Goal: Use online tool/utility: Utilize a website feature to perform a specific function

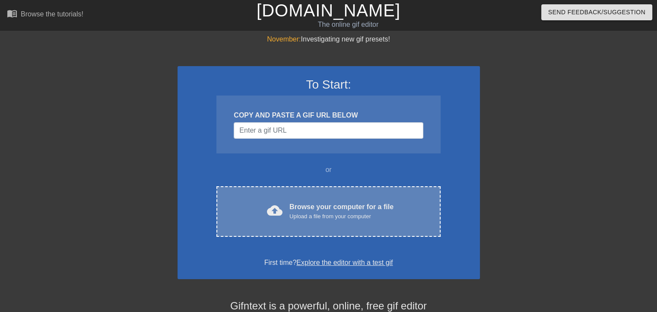
click at [267, 210] on div "cloud_upload" at bounding box center [273, 212] width 19 height 19
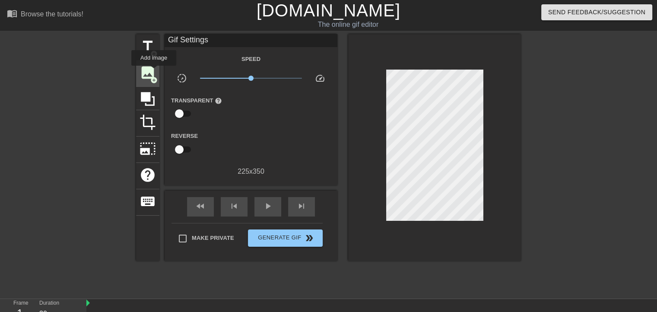
click at [154, 72] on span "image" at bounding box center [148, 72] width 16 height 16
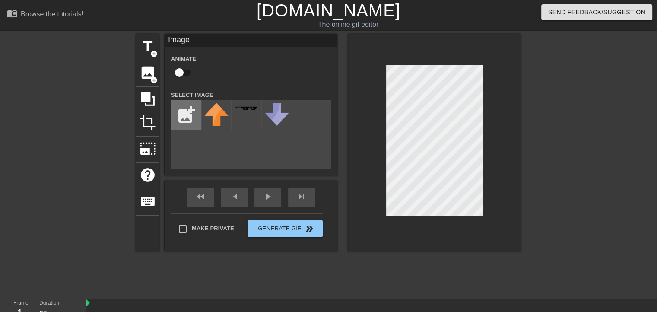
click at [185, 113] on input "file" at bounding box center [186, 114] width 29 height 29
type input "C:\fakepath\Template.png"
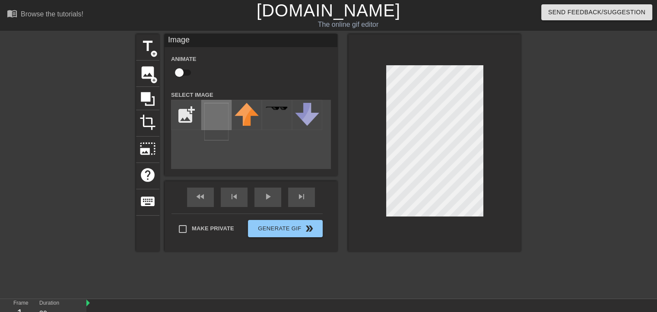
click at [220, 115] on img at bounding box center [216, 122] width 24 height 38
click at [484, 145] on div at bounding box center [434, 142] width 173 height 217
click at [436, 217] on div at bounding box center [434, 142] width 173 height 217
click at [557, 208] on div at bounding box center [597, 163] width 130 height 259
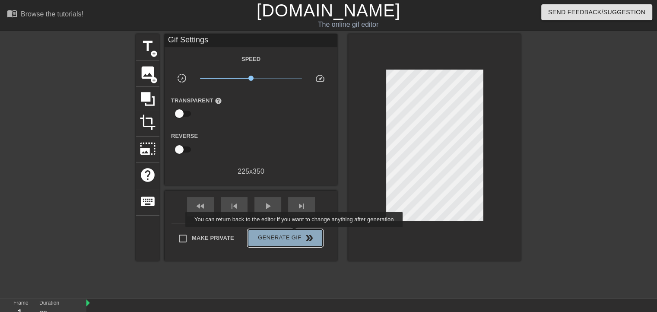
click at [295, 233] on span "Generate Gif double_arrow" at bounding box center [286, 238] width 68 height 10
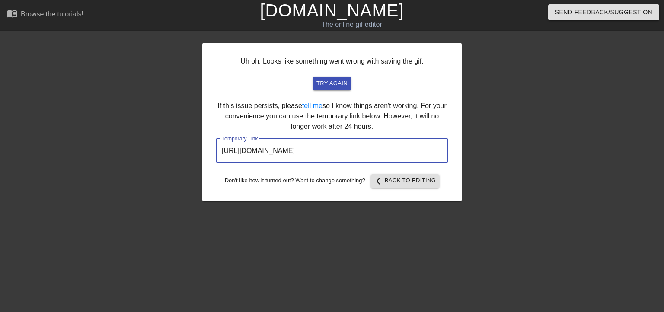
drag, startPoint x: 410, startPoint y: 150, endPoint x: 225, endPoint y: 146, distance: 184.6
click at [198, 143] on div "Uh oh. Looks like something went wrong with saving the gif. try again If this i…" at bounding box center [332, 163] width 664 height 259
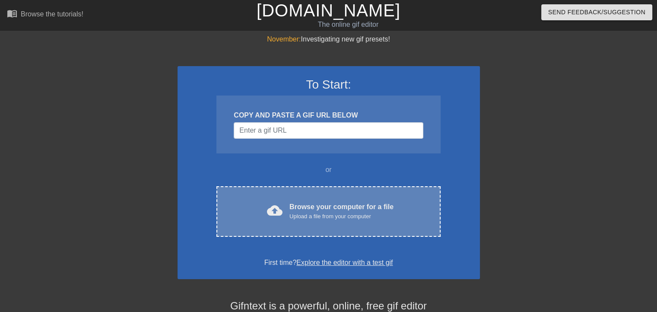
click at [301, 190] on div "cloud_upload Browse your computer for a file Upload a file from your computer C…" at bounding box center [329, 211] width 224 height 51
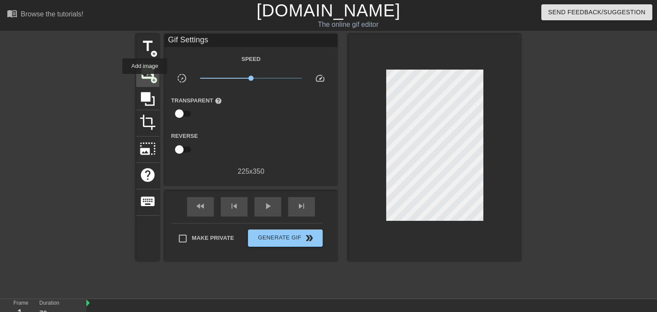
click at [145, 80] on div "image add_circle" at bounding box center [147, 74] width 23 height 26
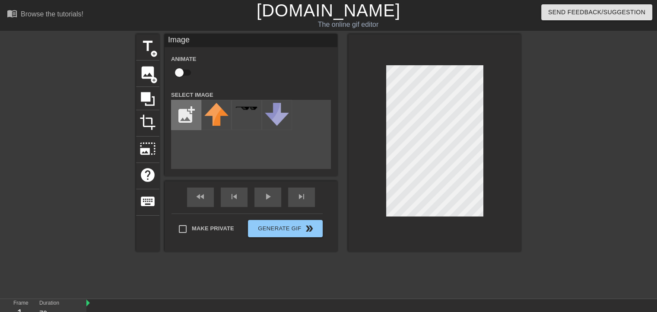
click at [181, 115] on input "file" at bounding box center [186, 114] width 29 height 29
type input "C:\fakepath\Template.png"
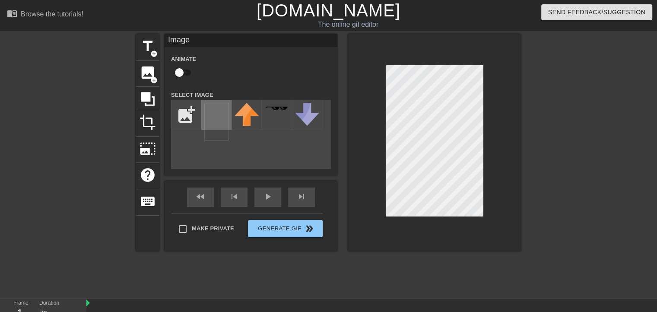
click at [220, 121] on img at bounding box center [216, 122] width 24 height 38
click at [380, 210] on div at bounding box center [434, 142] width 173 height 217
click at [481, 63] on div at bounding box center [434, 142] width 173 height 217
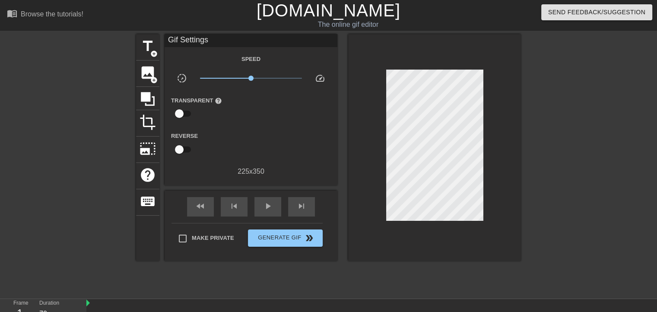
click at [567, 133] on div at bounding box center [597, 163] width 130 height 259
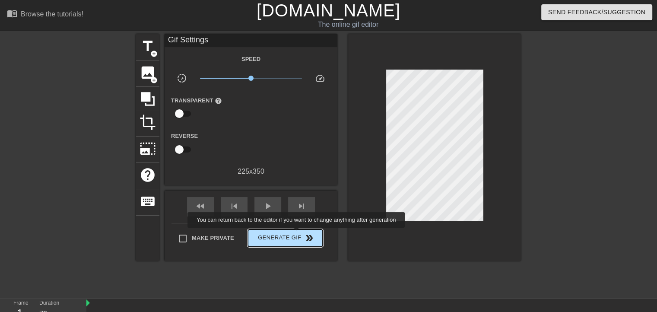
click at [297, 234] on span "Generate Gif double_arrow" at bounding box center [286, 238] width 68 height 10
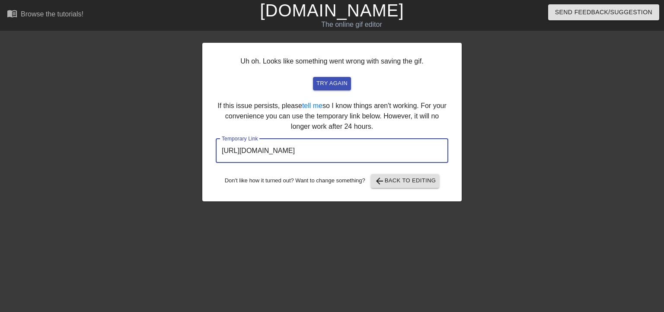
drag, startPoint x: 413, startPoint y: 148, endPoint x: 149, endPoint y: 152, distance: 264.1
click at [149, 152] on div "Uh oh. Looks like something went wrong with saving the gif. try again If this i…" at bounding box center [332, 163] width 664 height 259
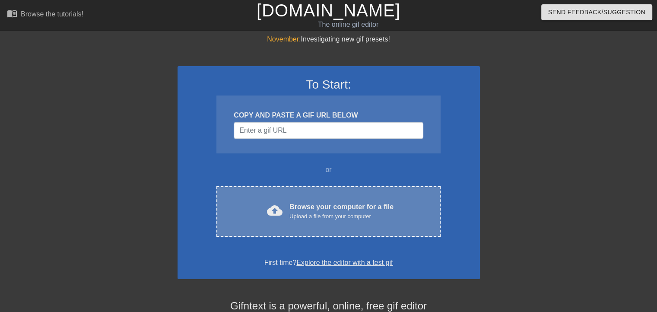
click at [261, 233] on div "cloud_upload Browse your computer for a file Upload a file from your computer C…" at bounding box center [329, 211] width 224 height 51
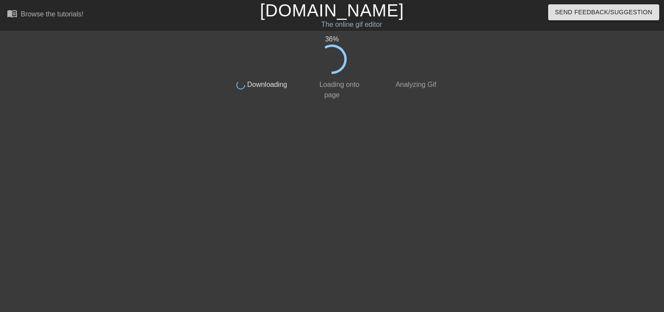
drag, startPoint x: 129, startPoint y: 159, endPoint x: 130, endPoint y: 168, distance: 9.5
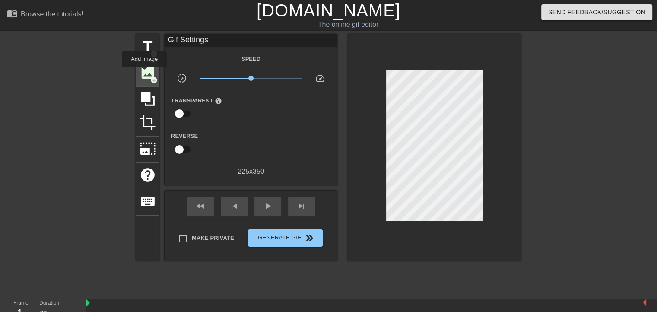
click at [144, 73] on span "image" at bounding box center [148, 72] width 16 height 16
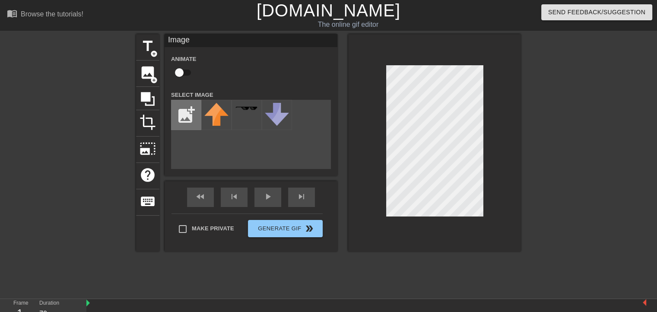
click at [188, 115] on input "file" at bounding box center [186, 114] width 29 height 29
type input "C:\fakepath\Template.png"
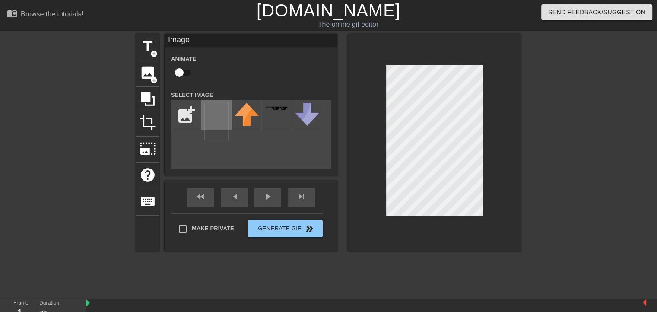
click at [208, 104] on img at bounding box center [216, 122] width 24 height 38
click at [382, 210] on div at bounding box center [434, 142] width 173 height 217
click at [481, 63] on div at bounding box center [434, 142] width 173 height 217
click at [435, 219] on div at bounding box center [434, 142] width 173 height 217
click at [434, 217] on div at bounding box center [434, 142] width 173 height 217
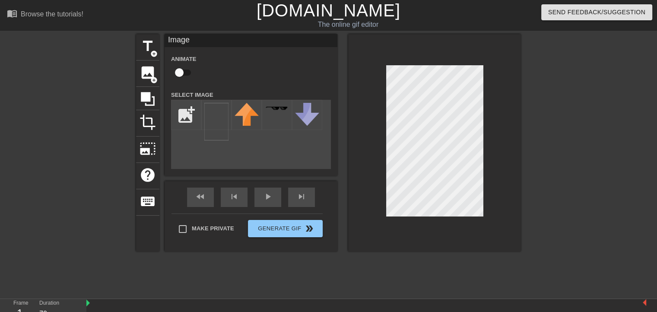
click at [540, 168] on div at bounding box center [597, 163] width 130 height 259
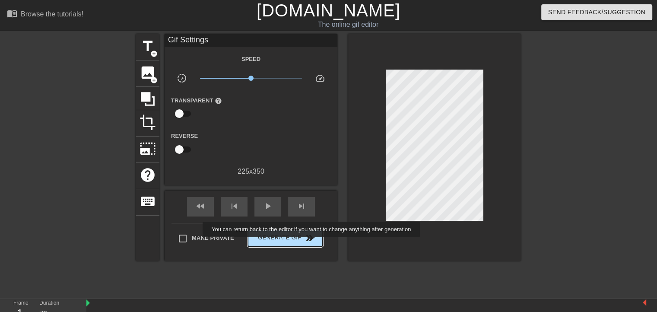
click at [312, 243] on button "Generate Gif double_arrow" at bounding box center [285, 237] width 75 height 17
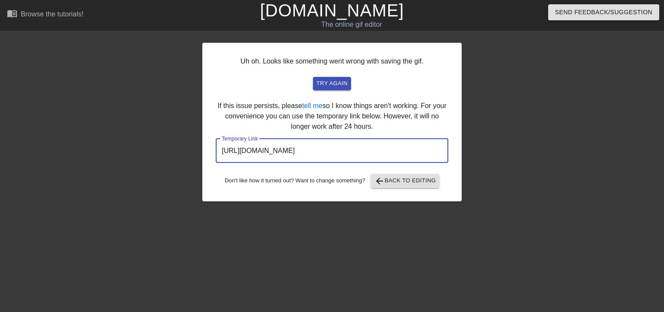
drag, startPoint x: 308, startPoint y: 151, endPoint x: 213, endPoint y: 153, distance: 95.1
click at [213, 153] on div "Uh oh. Looks like something went wrong with saving the gif. try again If this i…" at bounding box center [331, 122] width 259 height 159
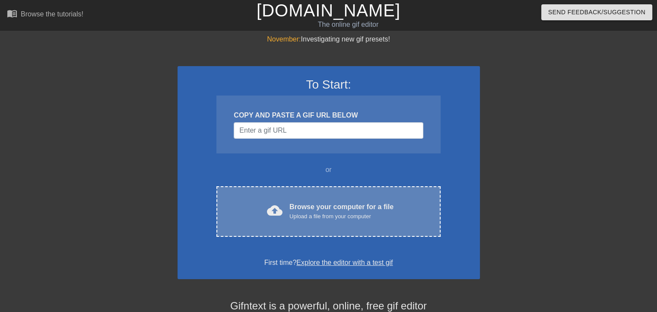
click at [321, 197] on div "cloud_upload Browse your computer for a file Upload a file from your computer C…" at bounding box center [329, 211] width 224 height 51
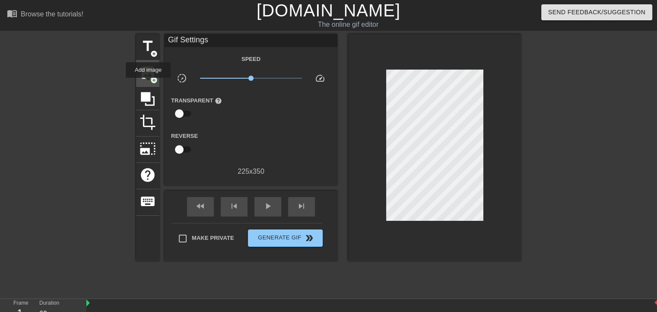
click at [148, 83] on div "image add_circle" at bounding box center [147, 74] width 23 height 26
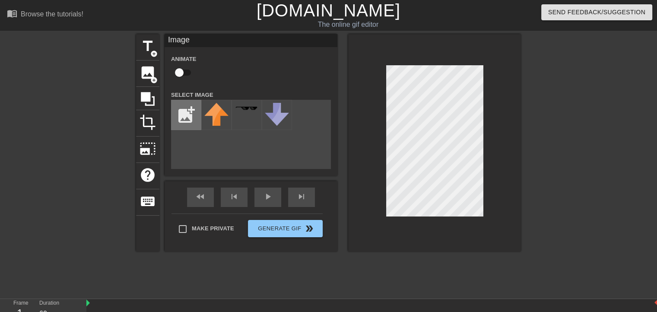
click at [190, 115] on input "file" at bounding box center [186, 114] width 29 height 29
type input "C:\fakepath\Template.png"
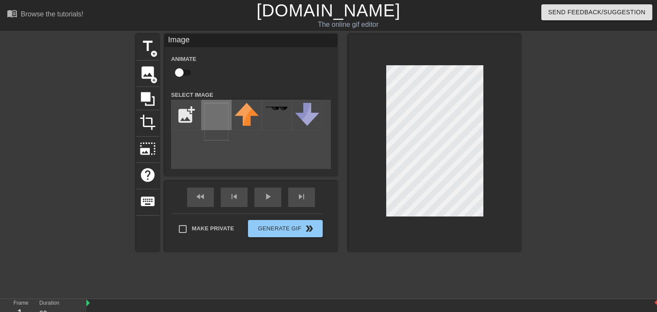
click at [204, 121] on div at bounding box center [216, 115] width 30 height 30
click at [486, 213] on div at bounding box center [434, 142] width 173 height 217
click at [384, 163] on div at bounding box center [434, 142] width 173 height 217
click at [434, 64] on div at bounding box center [434, 142] width 173 height 217
click at [433, 217] on div at bounding box center [434, 142] width 173 height 217
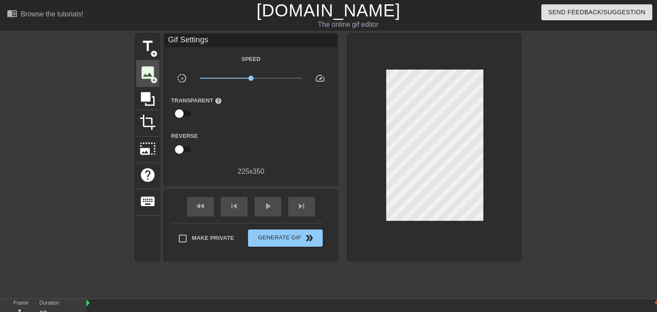
click at [148, 73] on span "image" at bounding box center [148, 72] width 16 height 16
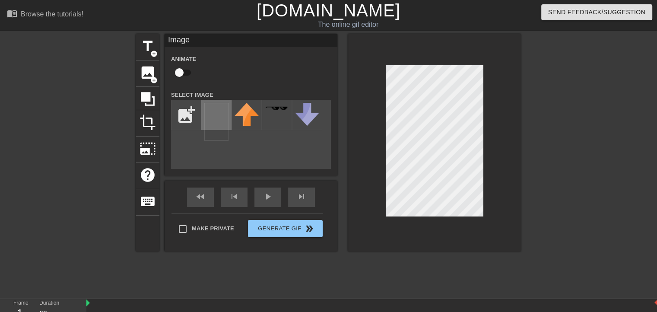
click at [212, 114] on img at bounding box center [216, 122] width 24 height 38
click at [378, 206] on div at bounding box center [434, 142] width 173 height 217
click at [485, 67] on div at bounding box center [434, 142] width 173 height 217
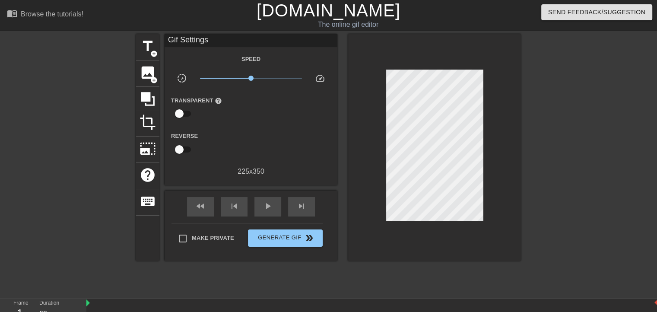
click at [535, 76] on div at bounding box center [597, 163] width 130 height 259
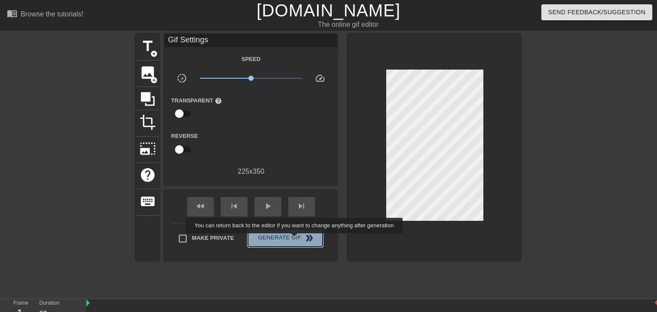
click at [295, 239] on span "Generate Gif double_arrow" at bounding box center [286, 238] width 68 height 10
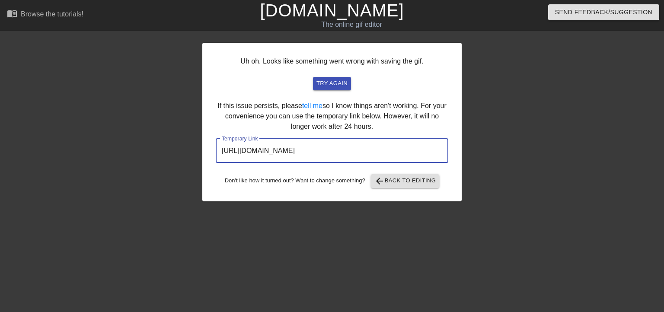
drag, startPoint x: 398, startPoint y: 146, endPoint x: 192, endPoint y: 153, distance: 205.8
click at [192, 153] on div "Uh oh. Looks like something went wrong with saving the gif. try again If this i…" at bounding box center [332, 163] width 664 height 259
